Goal: Task Accomplishment & Management: Manage account settings

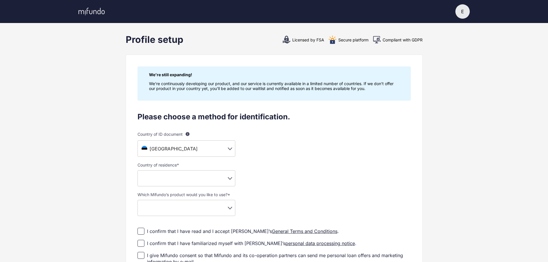
click at [226, 149] on body "E E [PERSON_NAME] Settings Log out Profile setup Licensed by FSA Secure platfor…" at bounding box center [274, 131] width 548 height 262
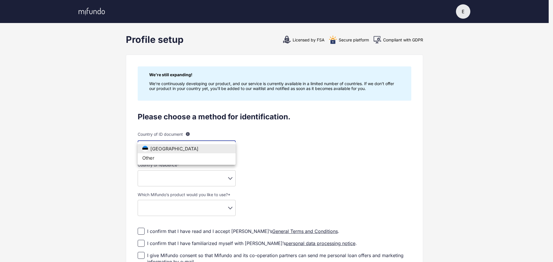
click at [189, 157] on li "Other" at bounding box center [187, 157] width 98 height 9
type input "**"
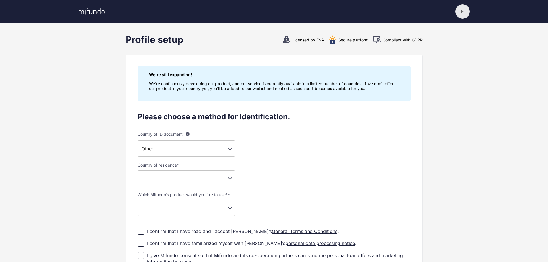
click at [465, 14] on div "E" at bounding box center [463, 11] width 14 height 14
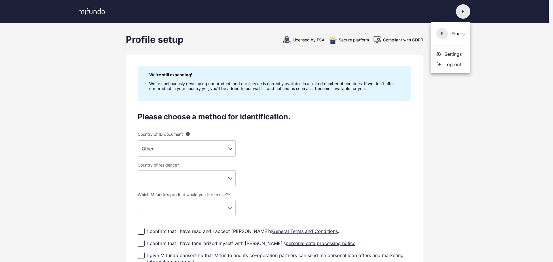
click at [458, 35] on div "E Einars" at bounding box center [450, 33] width 40 height 23
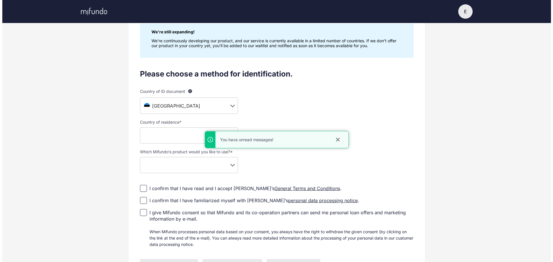
scroll to position [97, 0]
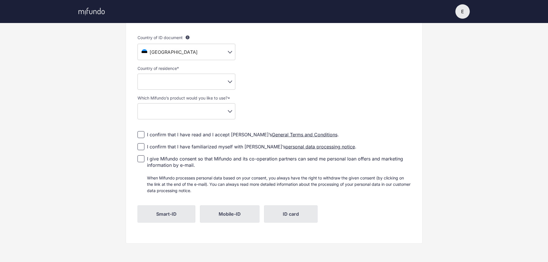
click at [465, 14] on div "E" at bounding box center [463, 11] width 14 height 14
